Goal: Check status: Check status

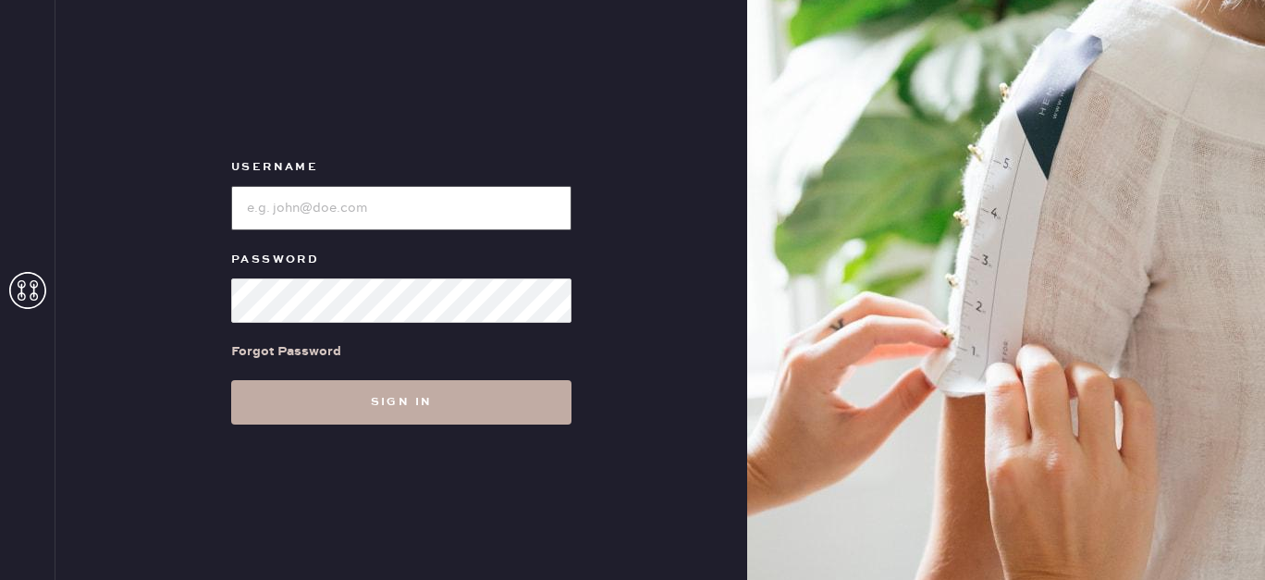
type input "[EMAIL_ADDRESS][DOMAIN_NAME]"
click at [478, 399] on button "Sign in" at bounding box center [401, 402] width 340 height 44
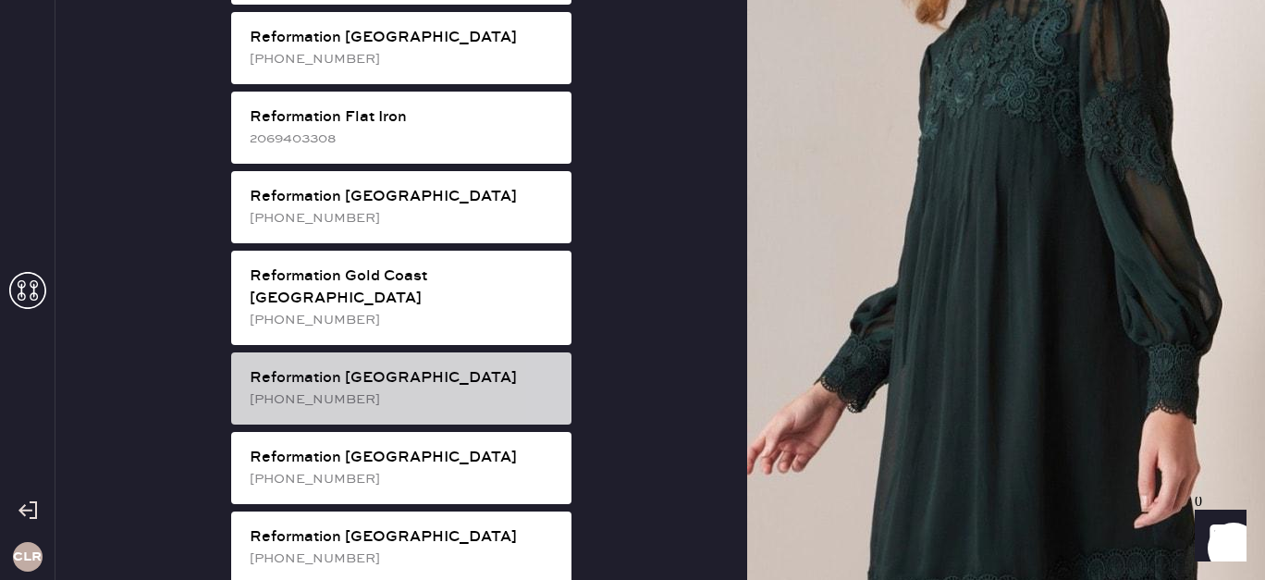
scroll to position [1246, 0]
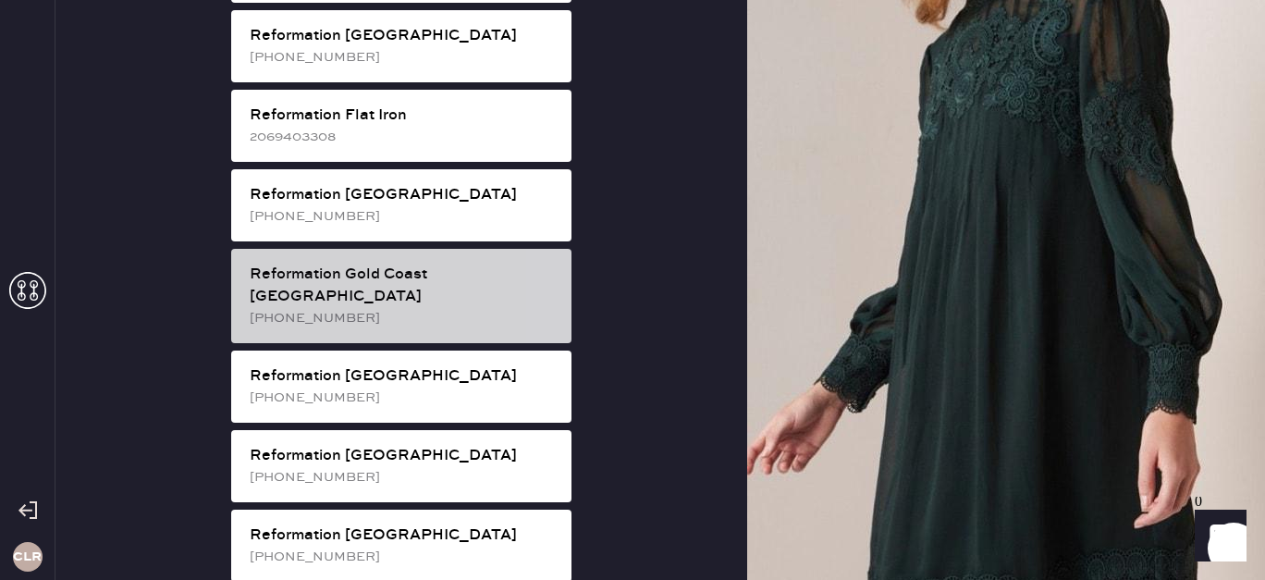
click at [464, 308] on div "[PHONE_NUMBER]" at bounding box center [403, 318] width 307 height 20
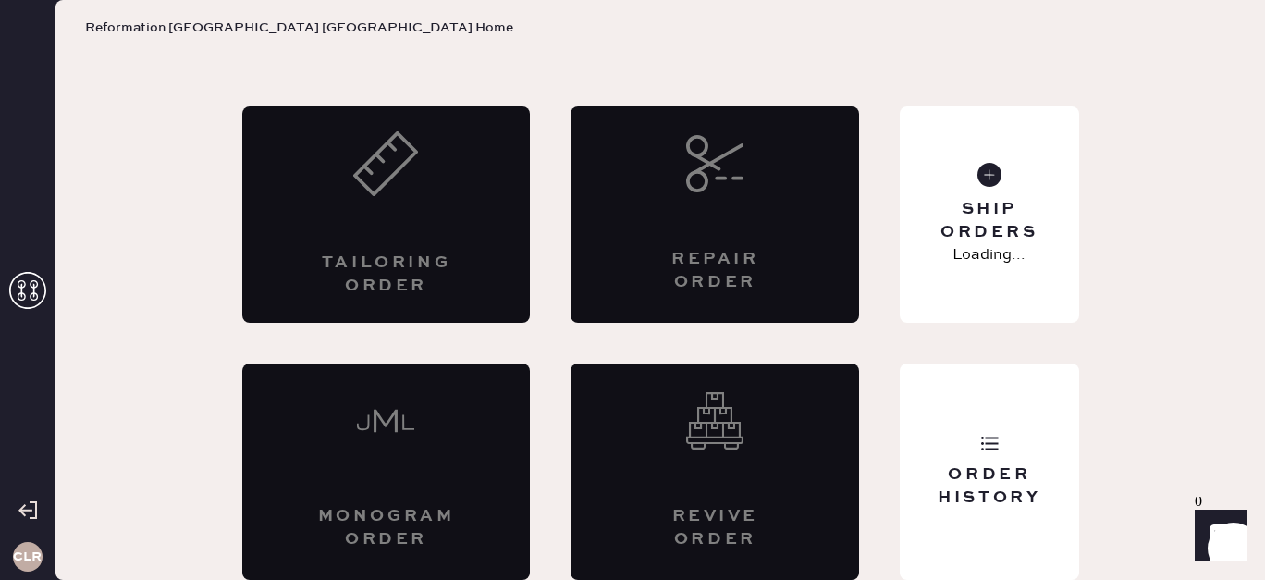
scroll to position [91, 0]
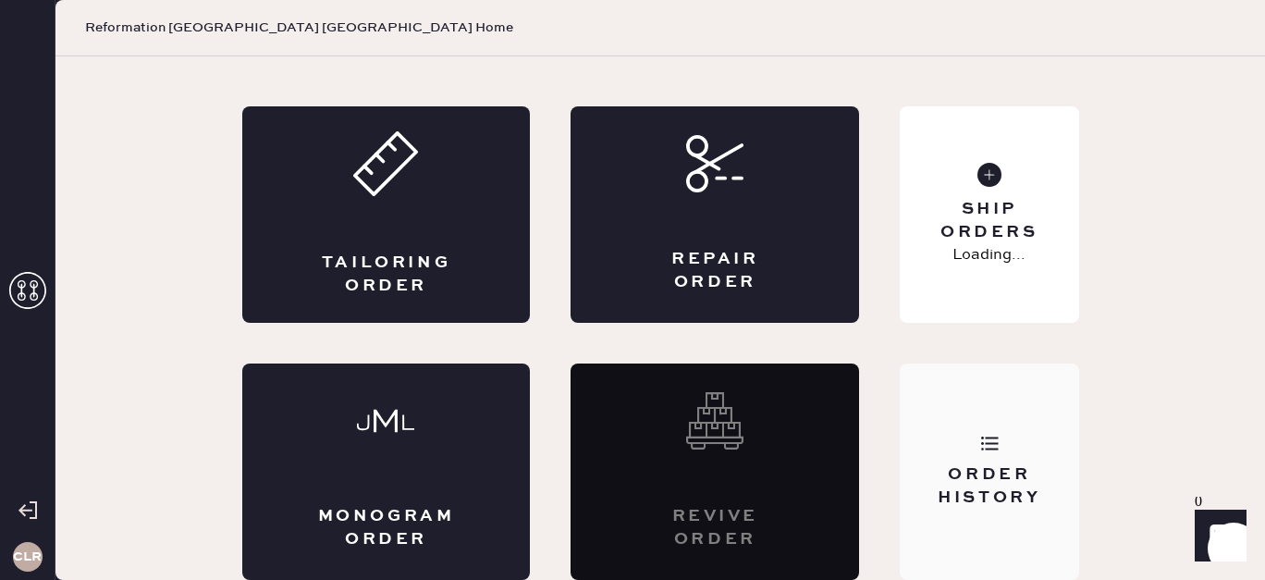
click at [967, 448] on div "Order History" at bounding box center [989, 471] width 178 height 216
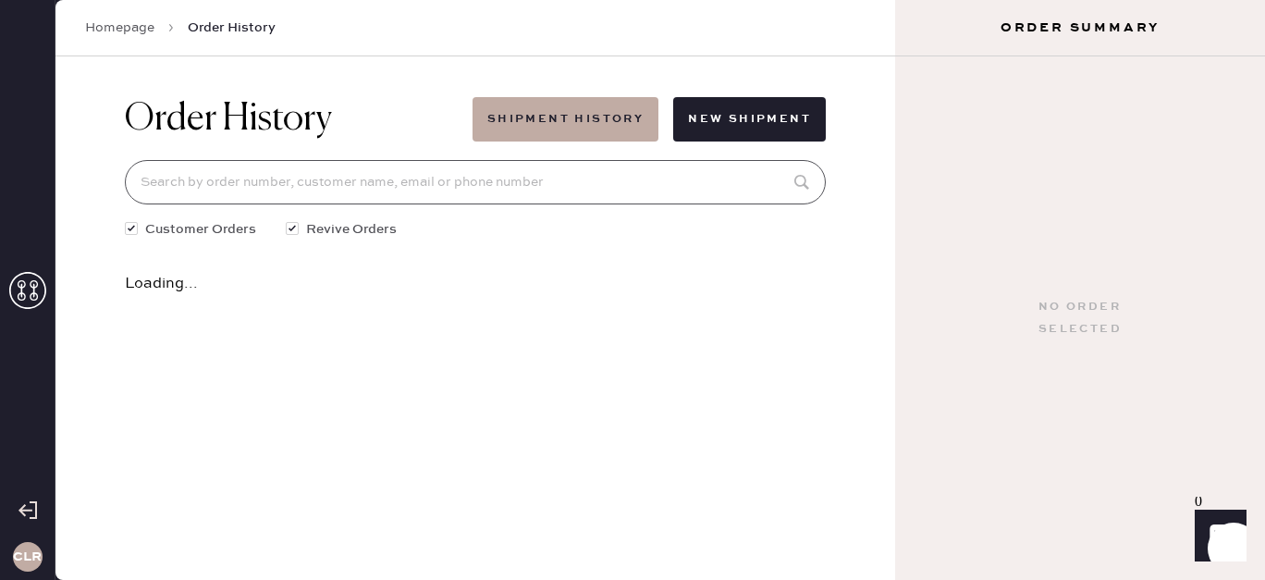
click at [606, 191] on input at bounding box center [475, 182] width 701 height 44
paste input "[EMAIL_ADDRESS][DOMAIN_NAME]"
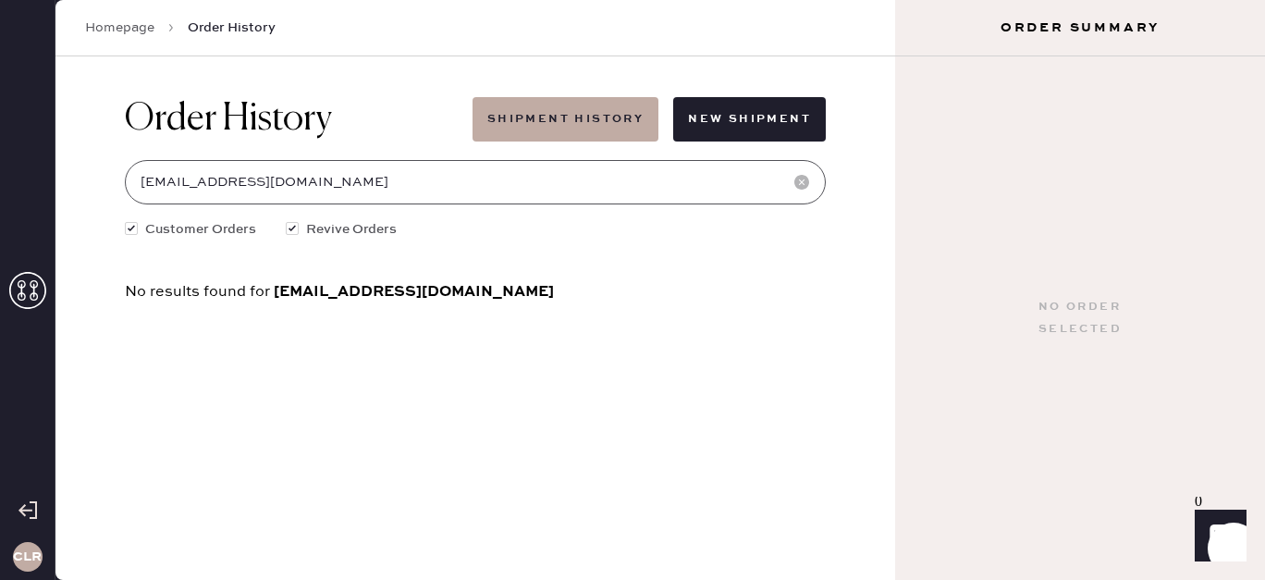
type input "[EMAIL_ADDRESS][DOMAIN_NAME]"
click at [29, 292] on icon at bounding box center [27, 290] width 37 height 37
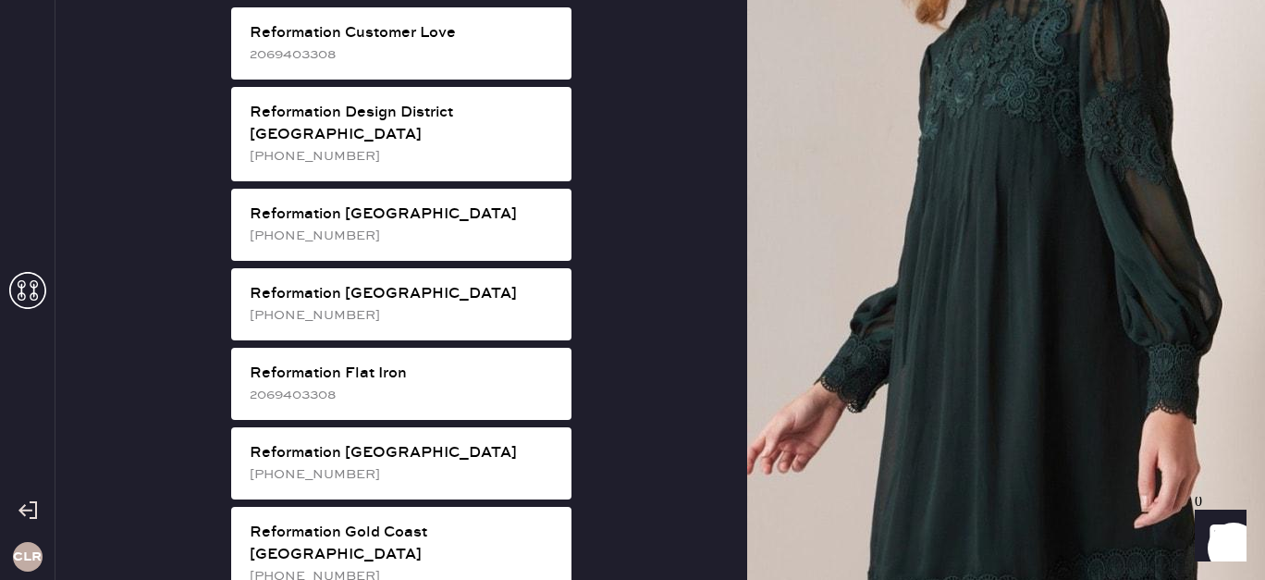
scroll to position [2219, 0]
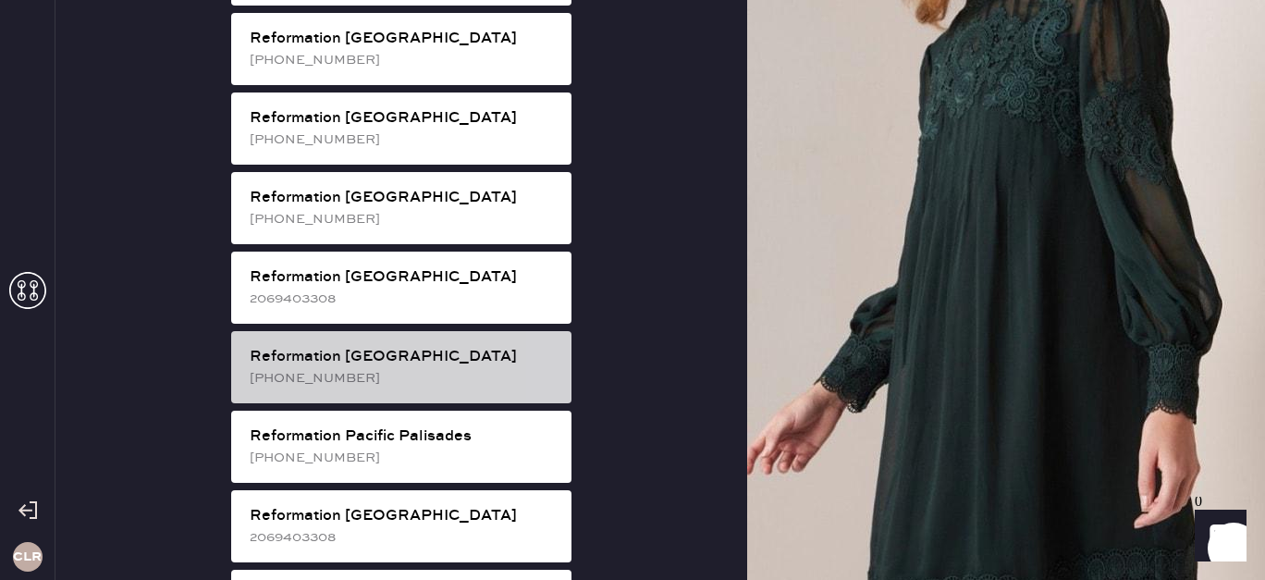
click at [376, 346] on div "Reformation [GEOGRAPHIC_DATA]" at bounding box center [403, 357] width 307 height 22
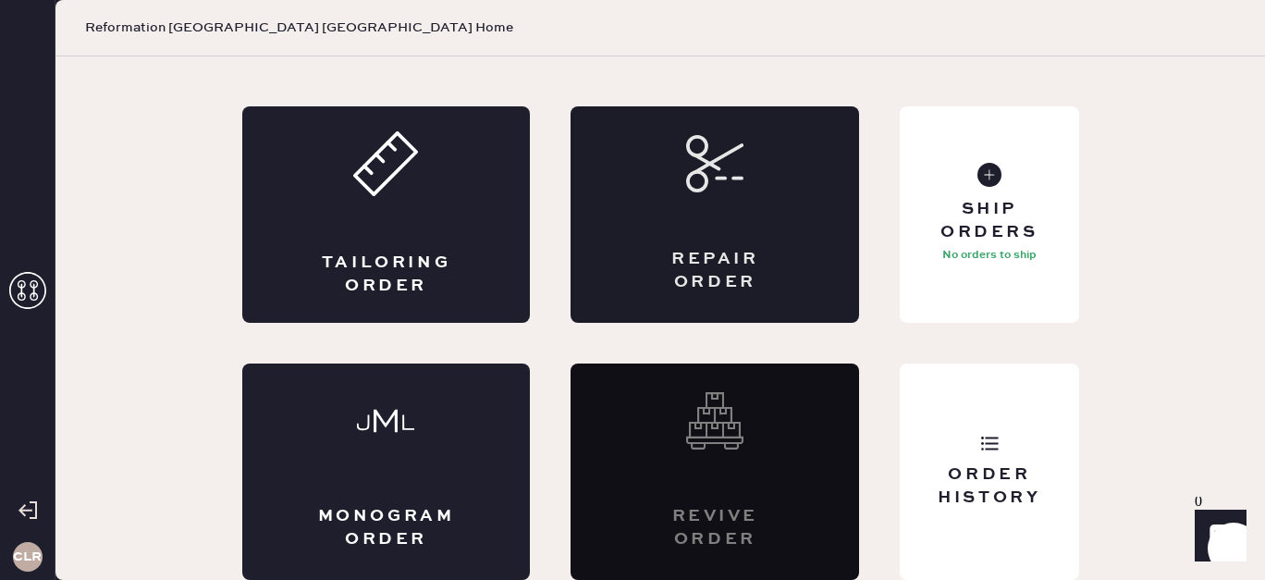
scroll to position [91, 0]
click at [980, 527] on div "Order History" at bounding box center [989, 471] width 178 height 216
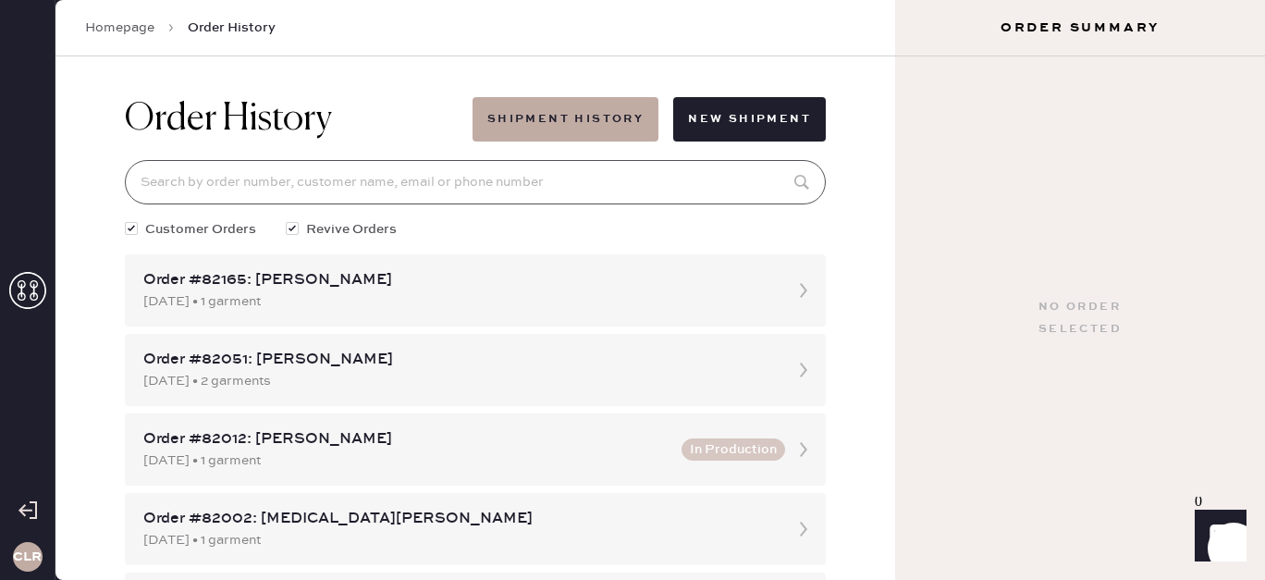
click at [527, 169] on input at bounding box center [475, 182] width 701 height 44
paste input "[EMAIL_ADDRESS][DOMAIN_NAME]"
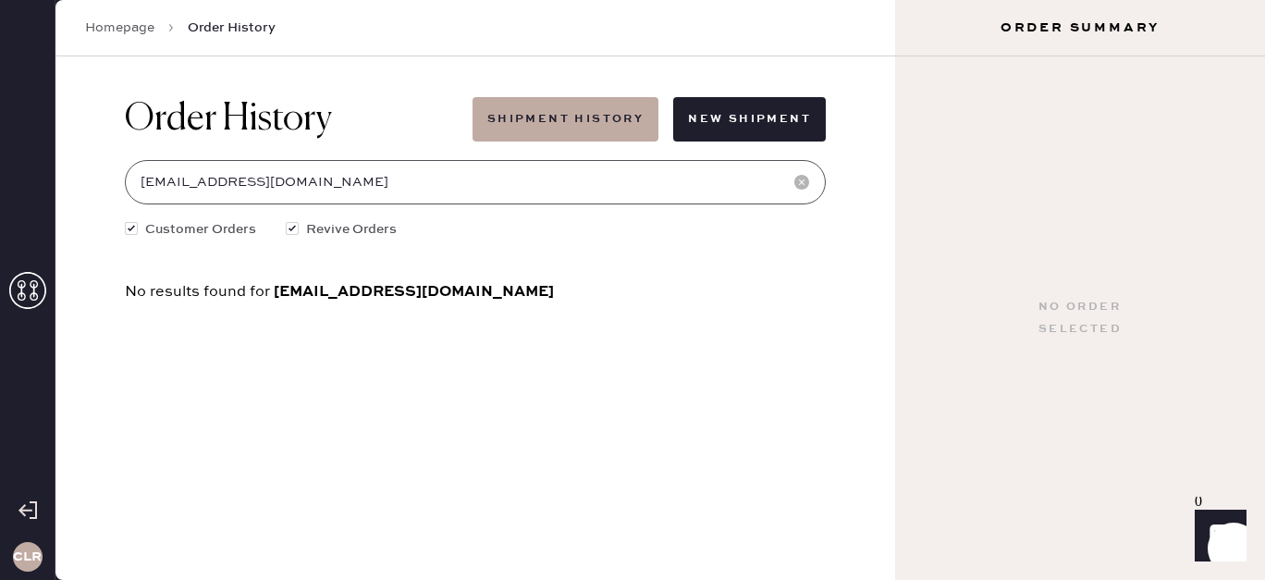
type input "[EMAIL_ADDRESS][DOMAIN_NAME]"
click at [31, 296] on icon at bounding box center [27, 290] width 37 height 37
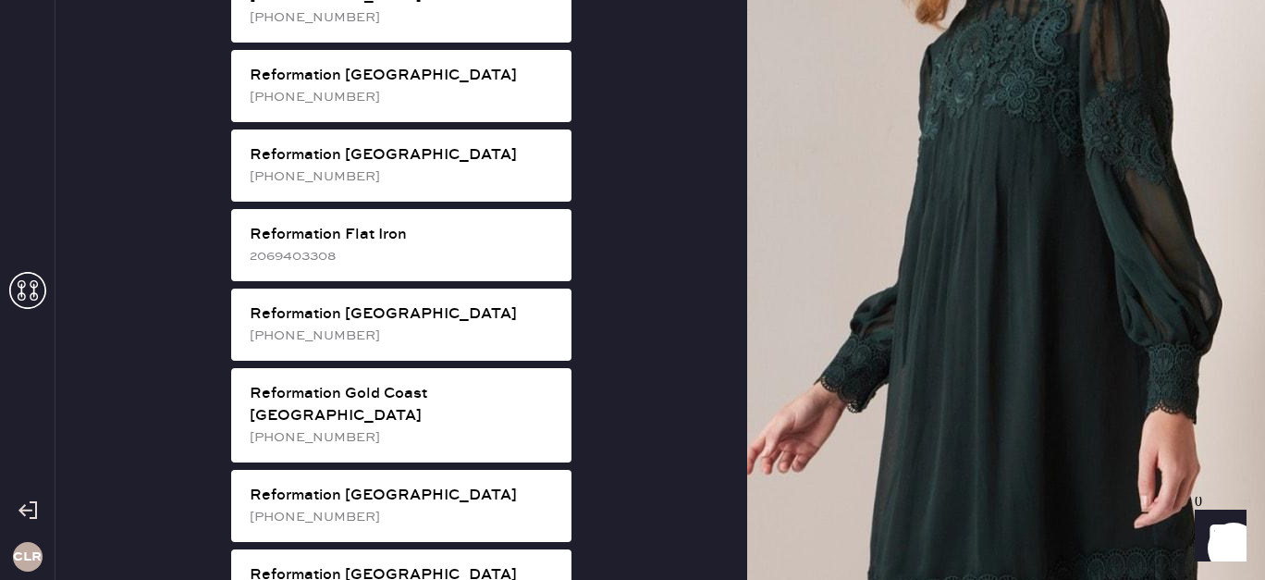
scroll to position [1127, 0]
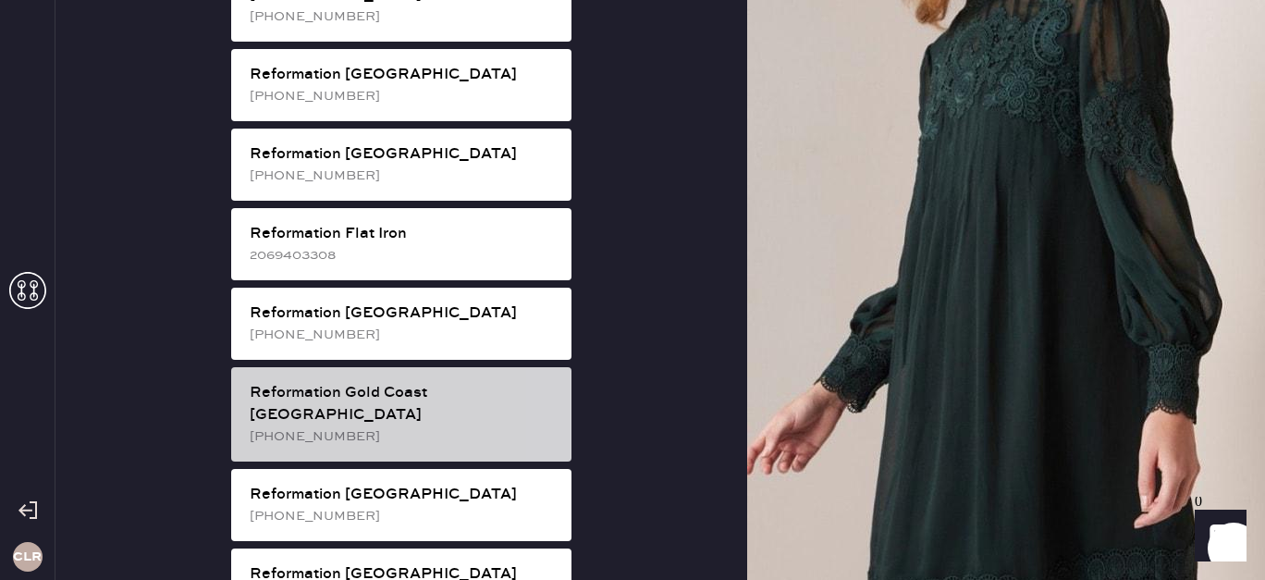
click at [373, 426] on div "[PHONE_NUMBER]" at bounding box center [403, 436] width 307 height 20
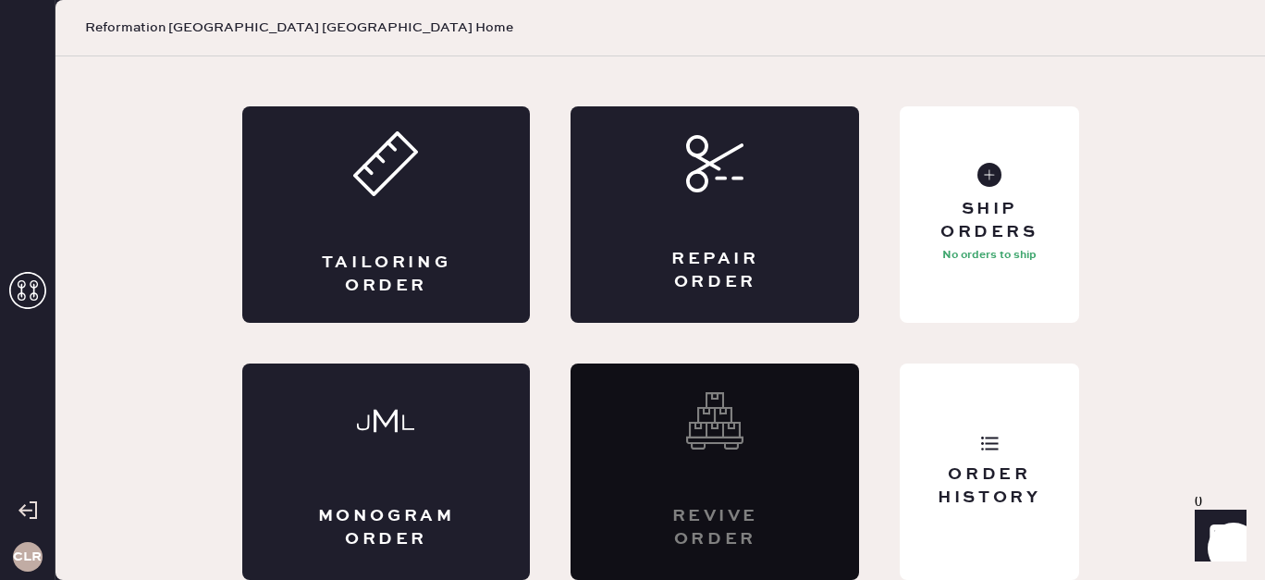
scroll to position [91, 0]
click at [918, 437] on div "Order History" at bounding box center [989, 471] width 178 height 216
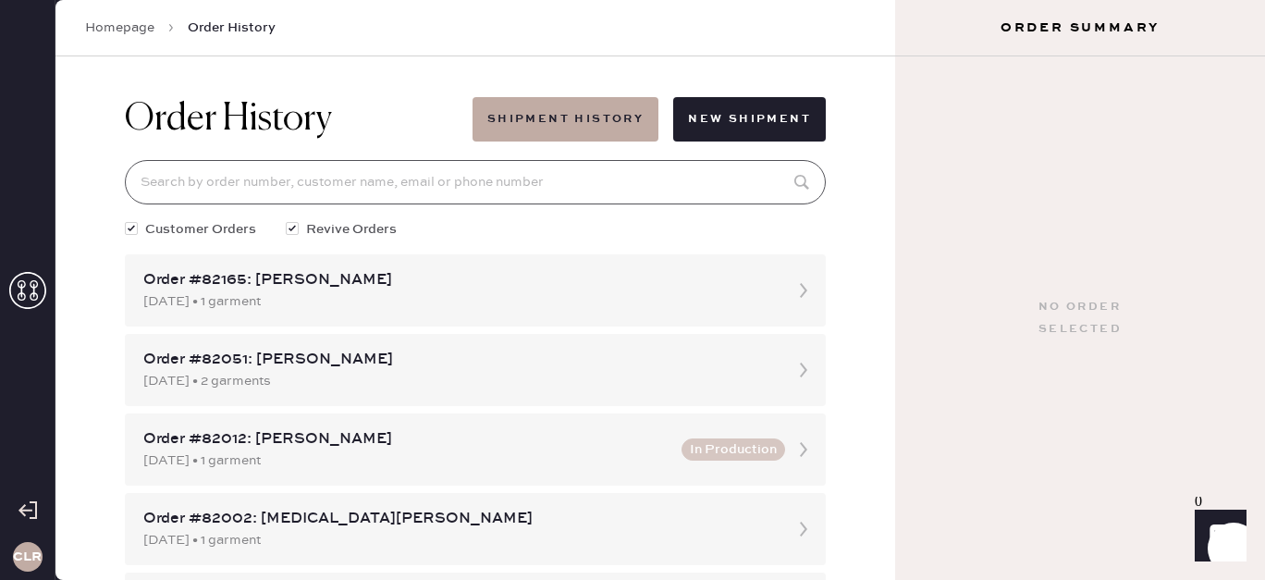
click at [389, 181] on input at bounding box center [475, 182] width 701 height 44
paste input "[PERSON_NAME]"
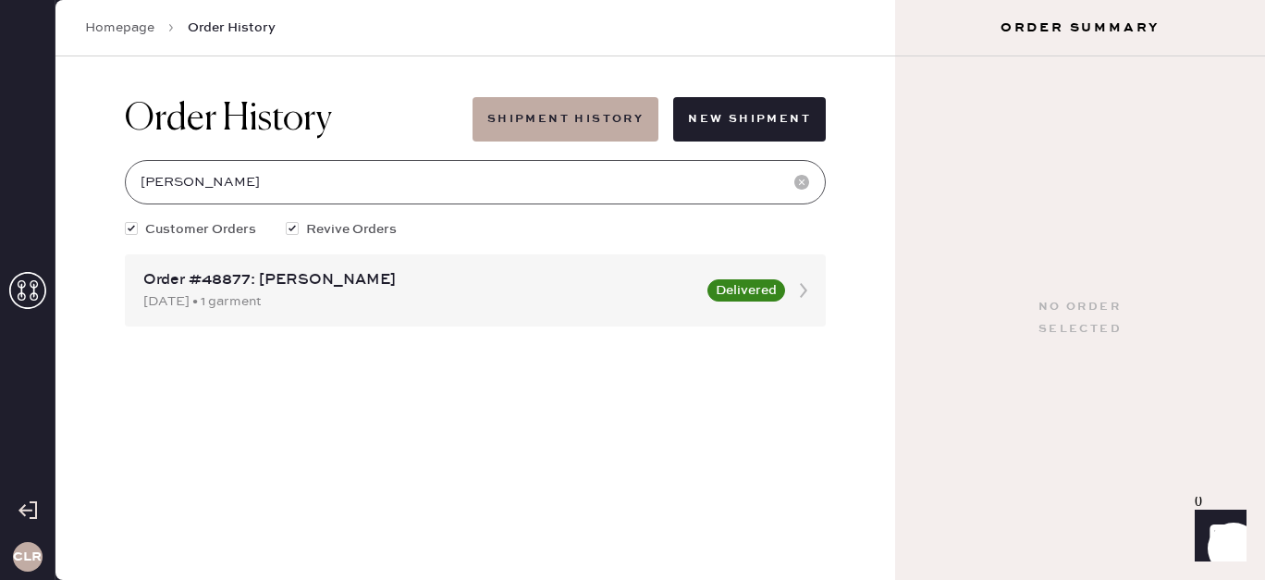
type input "[PERSON_NAME]"
click at [19, 286] on use at bounding box center [27, 290] width 37 height 37
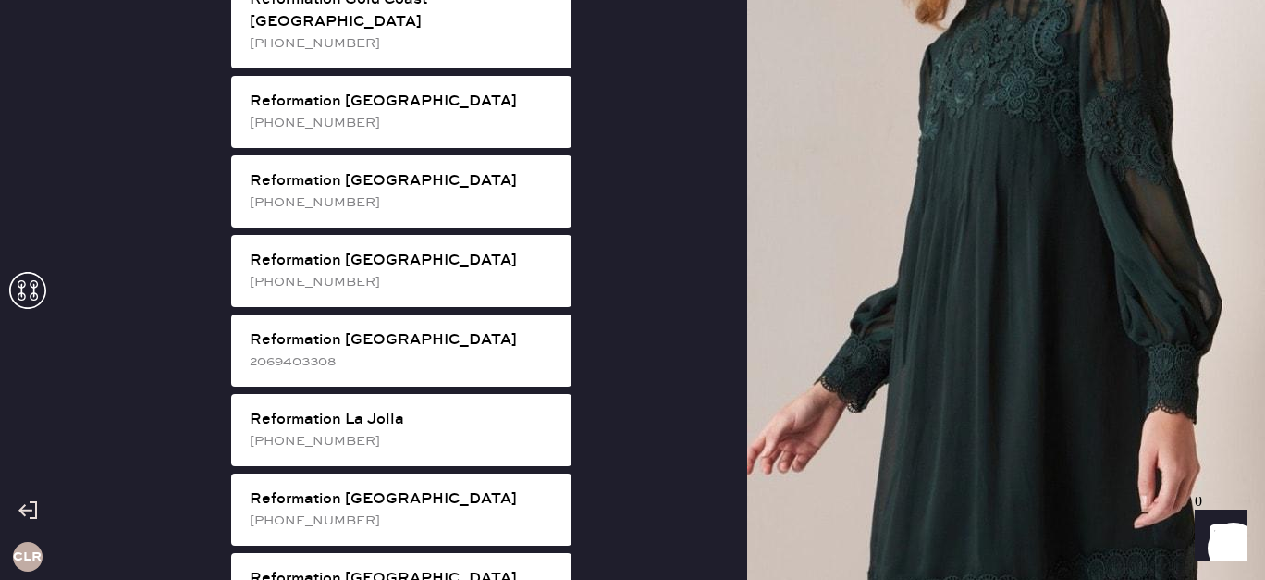
scroll to position [2219, 0]
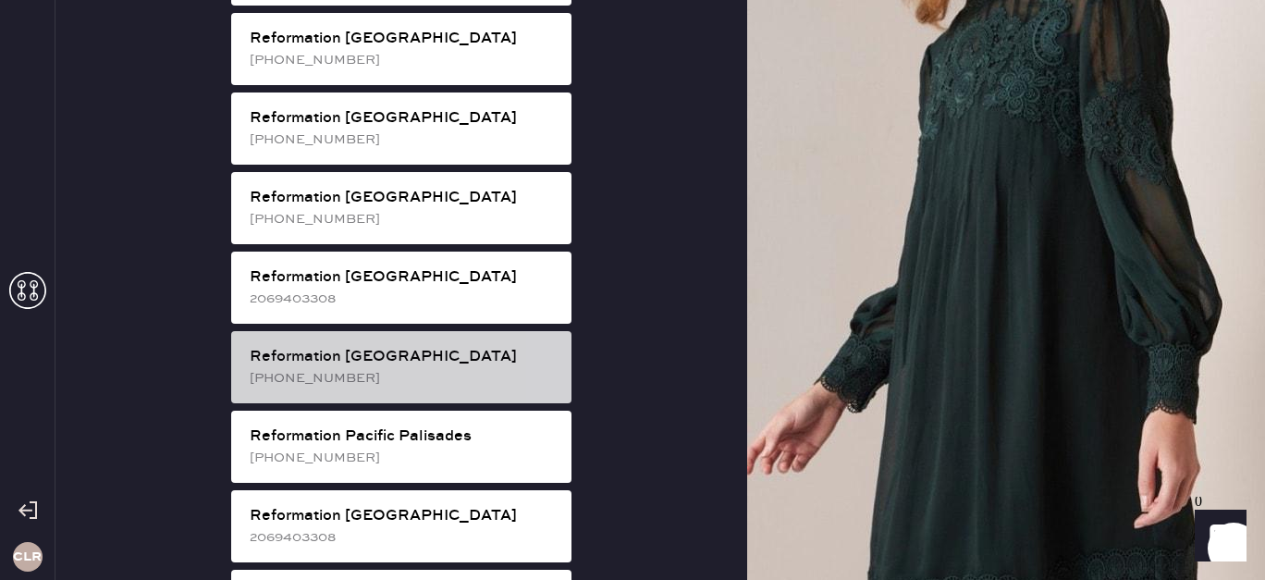
click at [411, 368] on div "[PHONE_NUMBER]" at bounding box center [403, 378] width 307 height 20
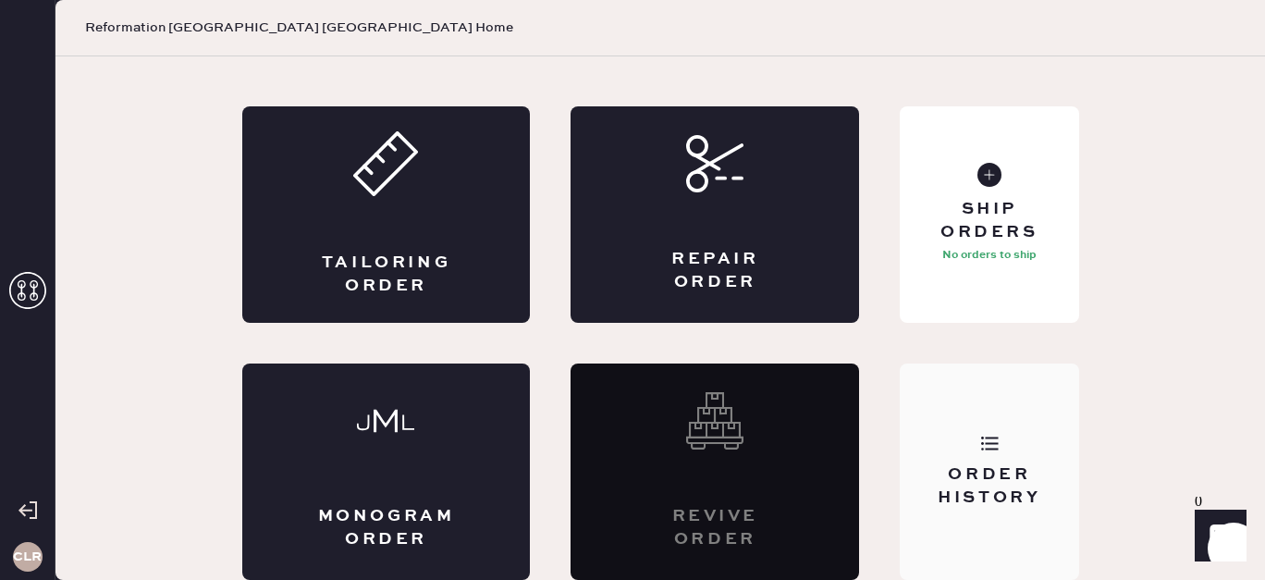
click at [1014, 488] on div "Order History" at bounding box center [989, 486] width 149 height 46
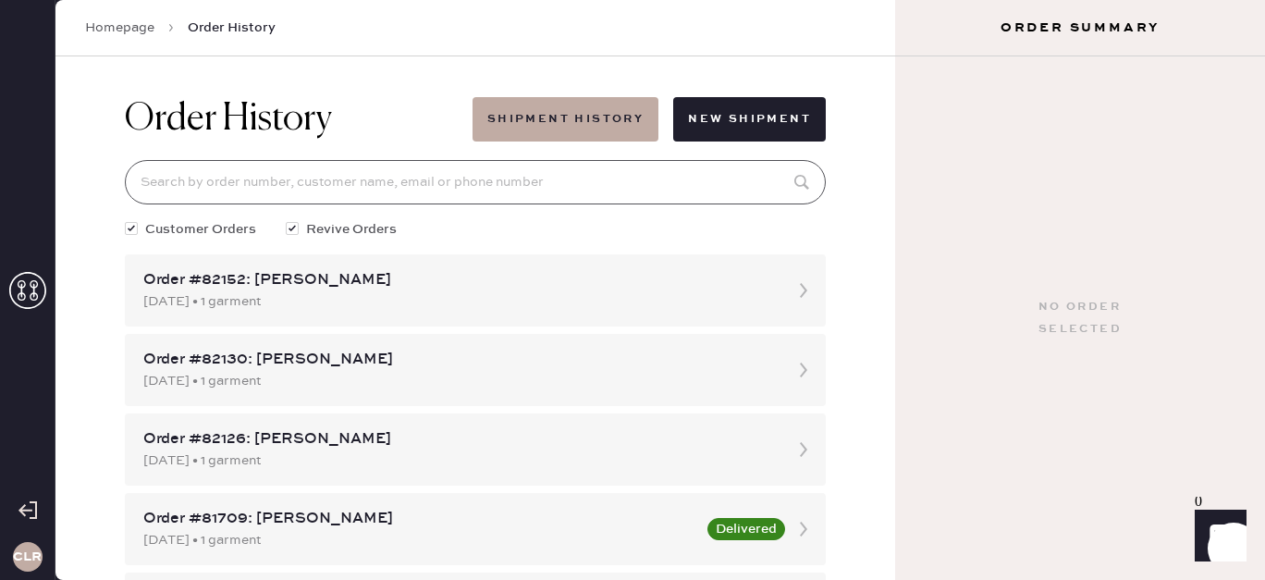
click at [345, 191] on input at bounding box center [475, 182] width 701 height 44
paste input "[PERSON_NAME]"
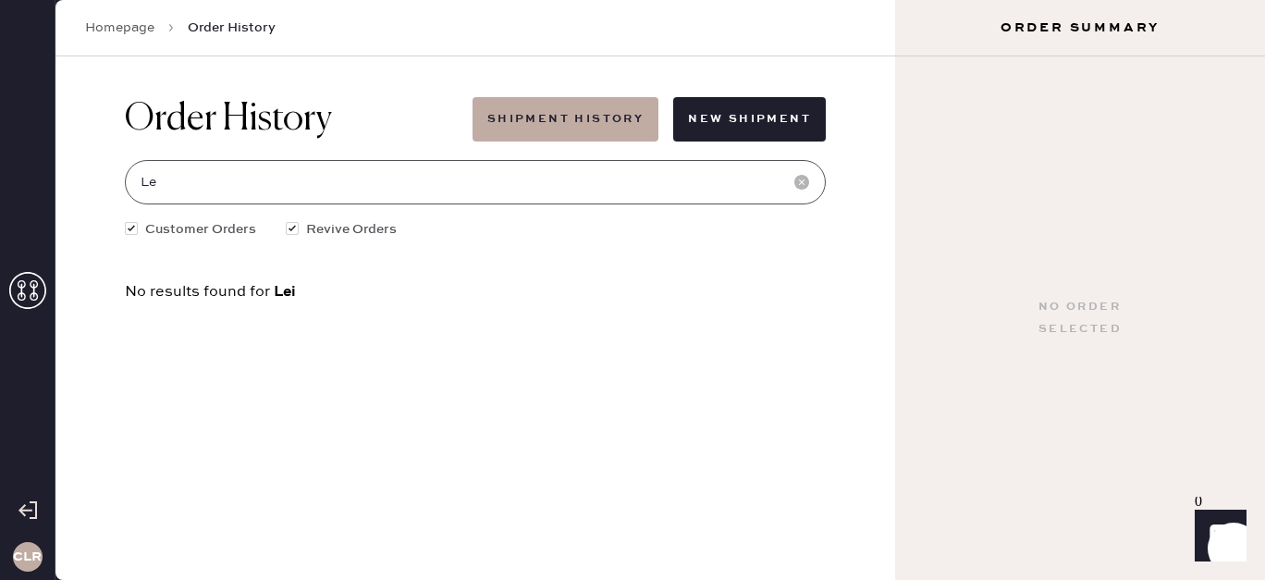
type input "L"
type input "l"
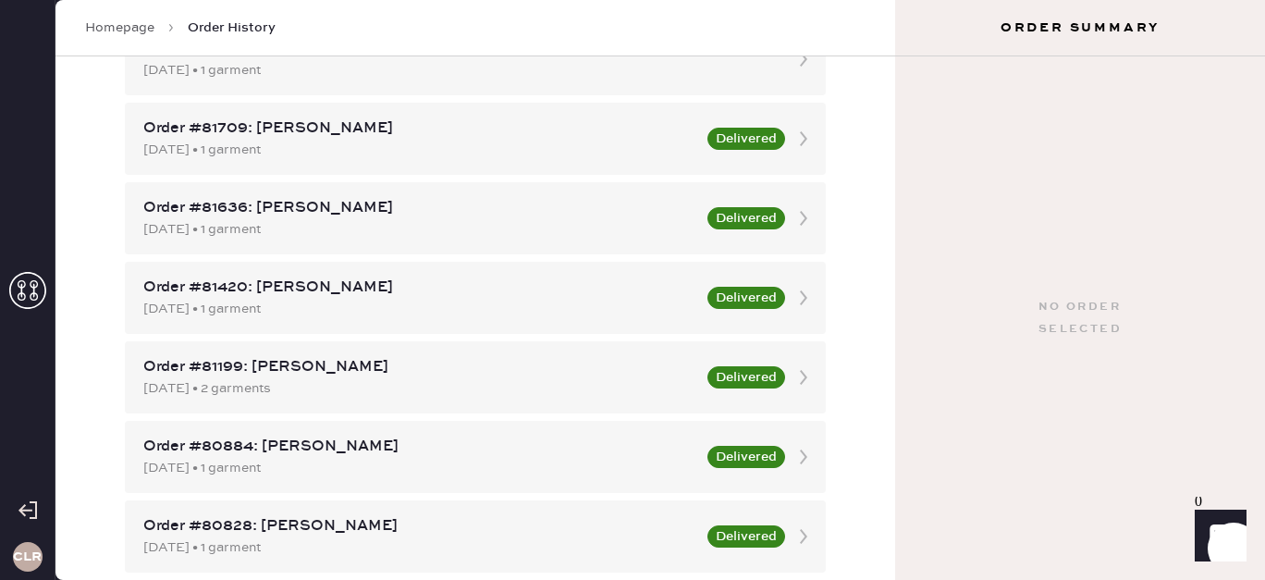
scroll to position [387, 0]
